Goal: Task Accomplishment & Management: Use online tool/utility

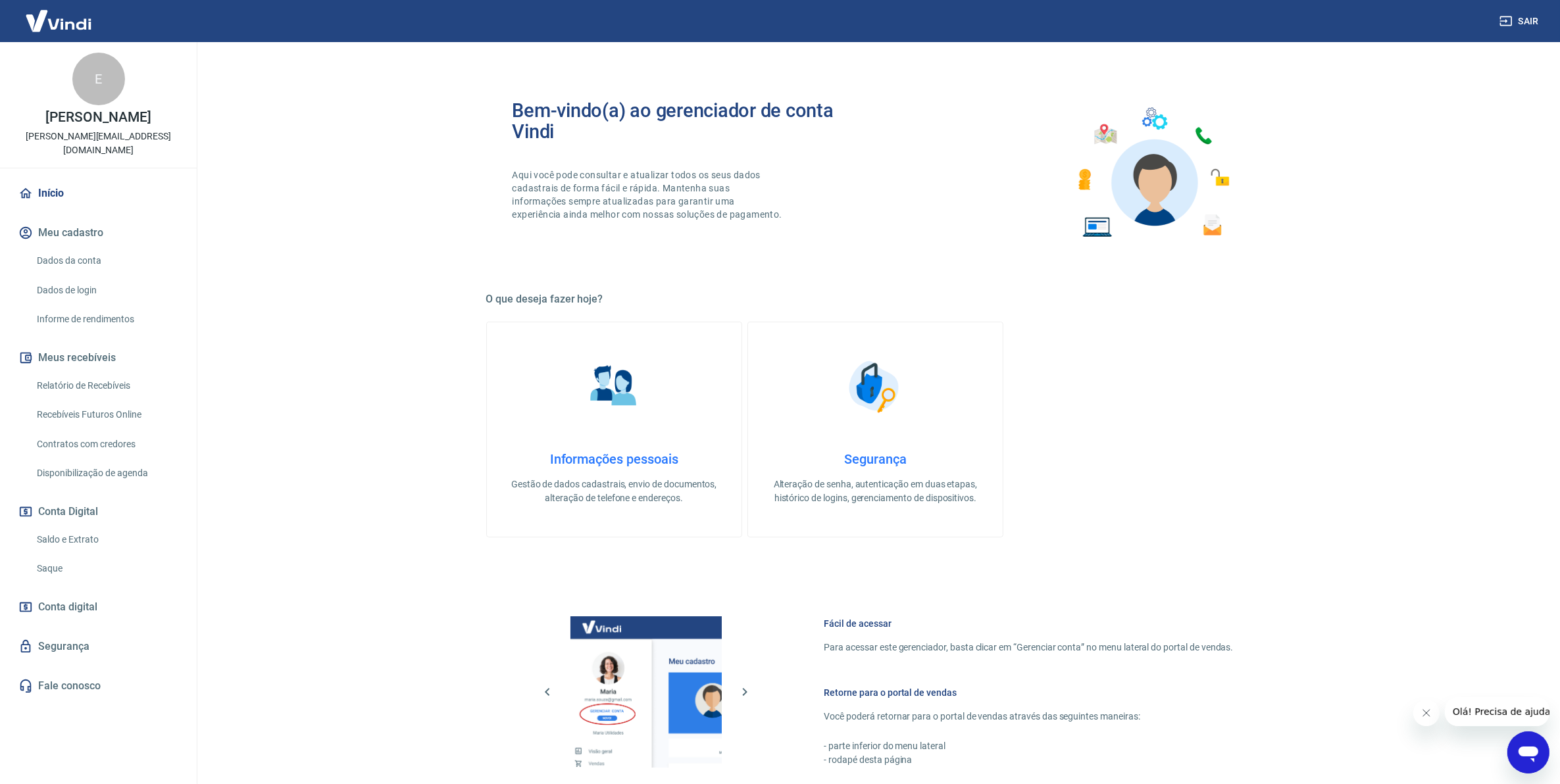
drag, startPoint x: 56, startPoint y: 518, endPoint x: 189, endPoint y: 752, distance: 269.2
click at [56, 526] on link "Saldo e Extrato" at bounding box center [106, 539] width 150 height 27
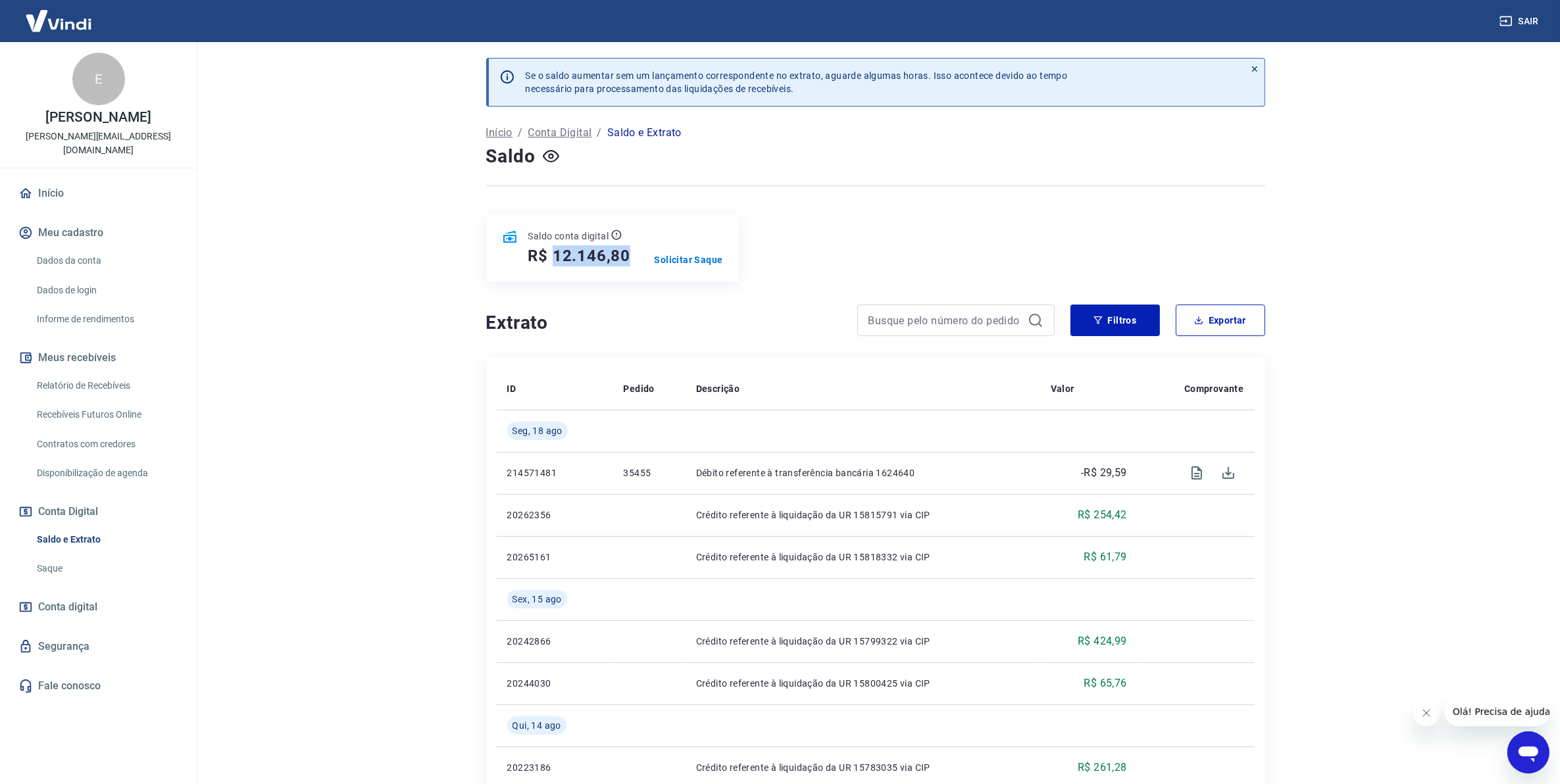
drag, startPoint x: 633, startPoint y: 262, endPoint x: 556, endPoint y: 261, distance: 77.0
click at [556, 261] on div "Saldo conta digital R$ 12.146,80 Solicitar Saque" at bounding box center [612, 248] width 253 height 69
copy h5 "12.146,80"
click at [356, 406] on main "Se o saldo aumentar sem um lançamento correspondente no extrato, aguarde alguma…" at bounding box center [875, 413] width 1369 height 742
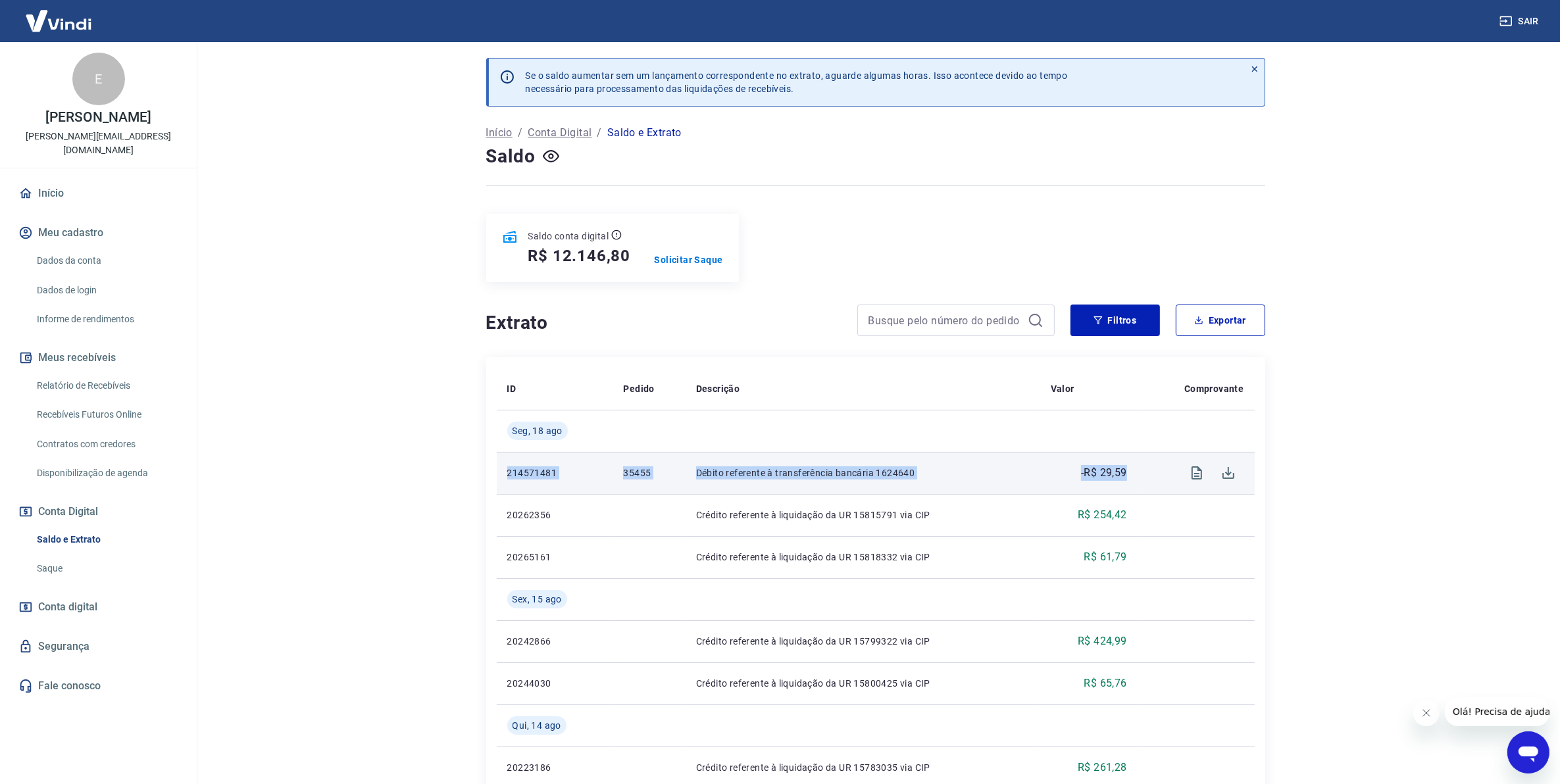
drag, startPoint x: 1129, startPoint y: 475, endPoint x: 504, endPoint y: 482, distance: 625.0
click at [504, 483] on tr "214571481 35455 Débito referente à transferência bancária 1624640 -R$ 29,59" at bounding box center [875, 472] width 758 height 42
copy tr "214571481 35455 Débito referente à transferência bancária 1624640 -R$ 29,59"
click at [681, 261] on p "Solicitar Saque" at bounding box center [688, 260] width 69 height 13
